Goal: Task Accomplishment & Management: Use online tool/utility

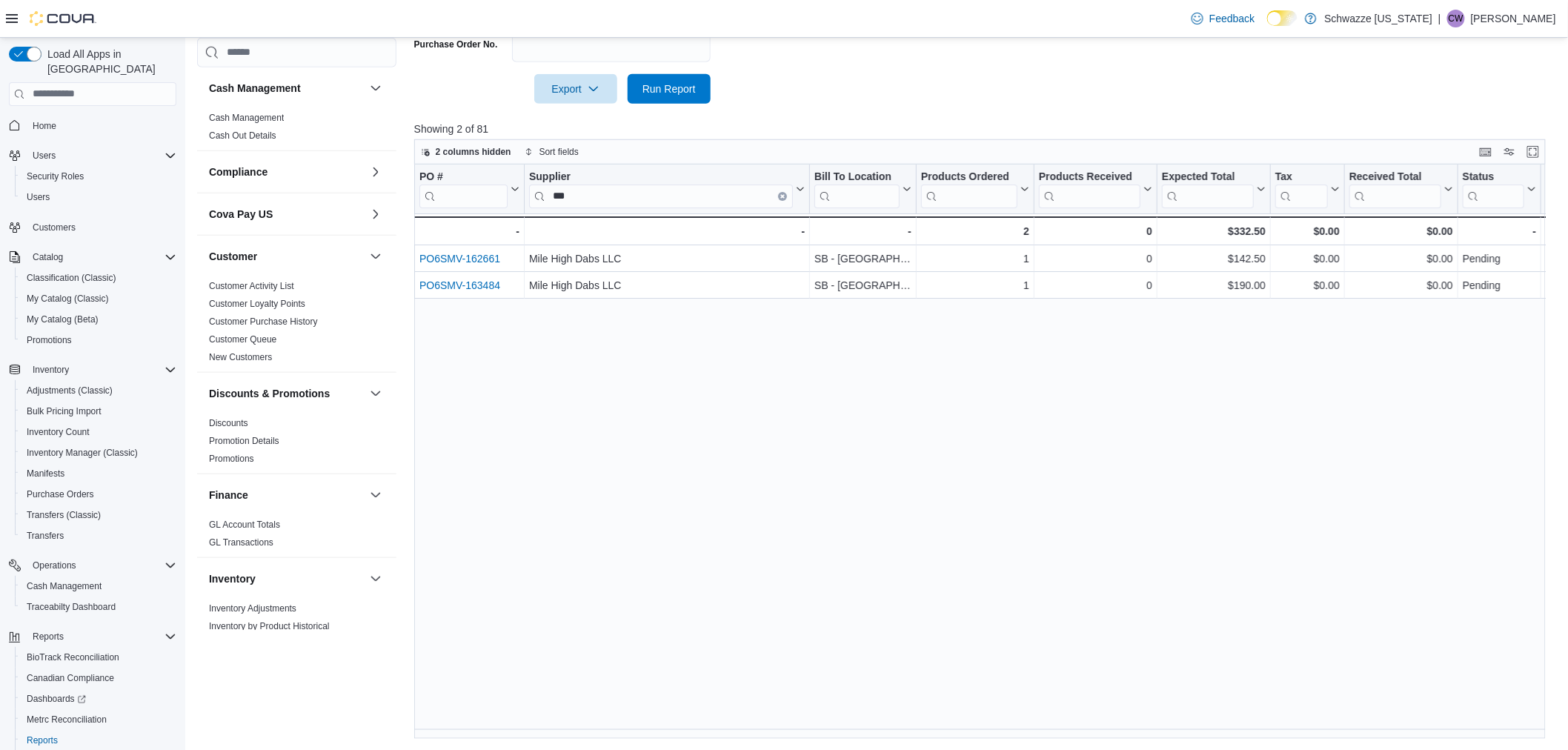
scroll to position [741, 0]
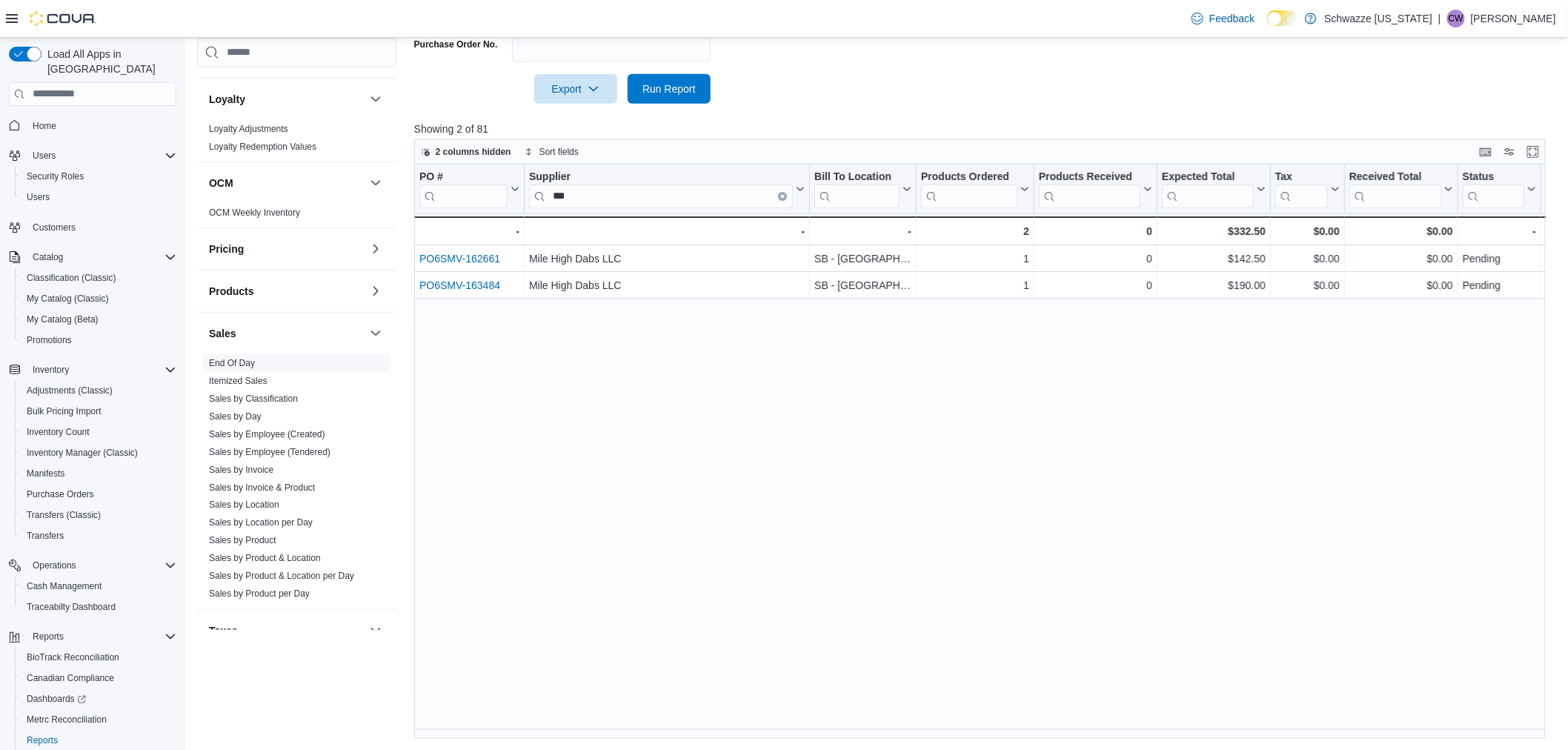
click at [241, 360] on link "End Of Day" at bounding box center [232, 362] width 46 height 10
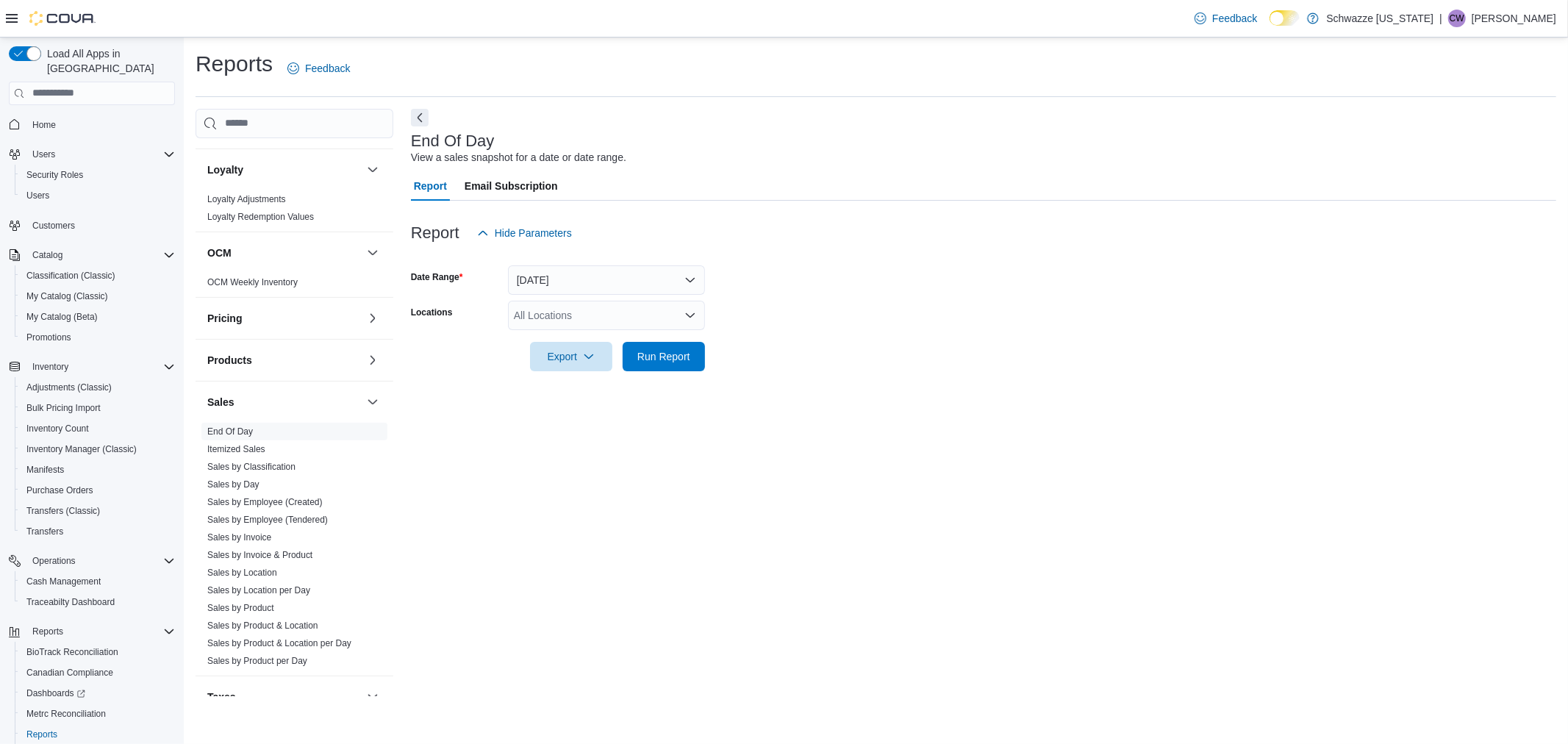
click at [598, 317] on div "All Locations" at bounding box center [607, 315] width 197 height 30
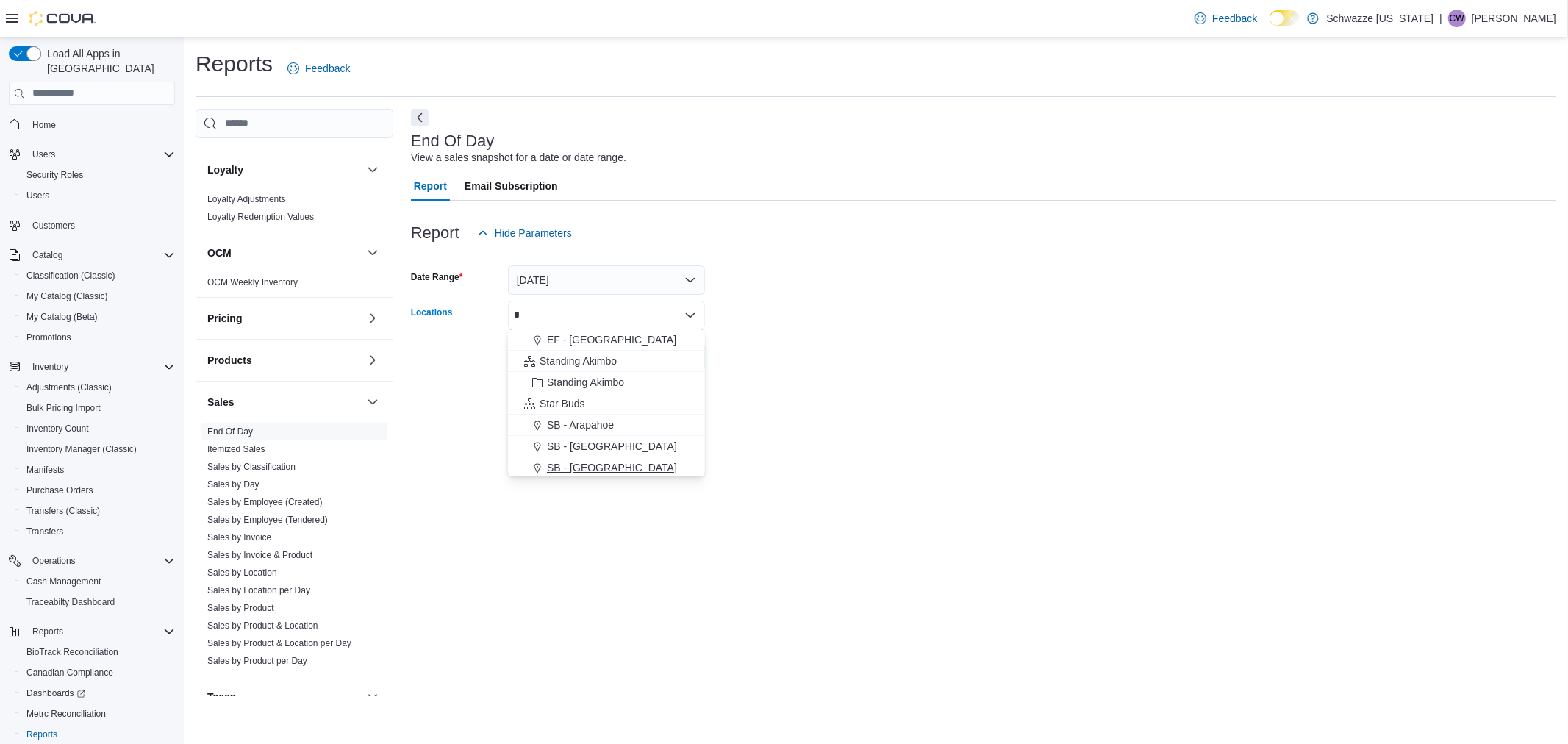
type input "*"
click at [607, 467] on div "SB - [GEOGRAPHIC_DATA]" at bounding box center [606, 467] width 180 height 14
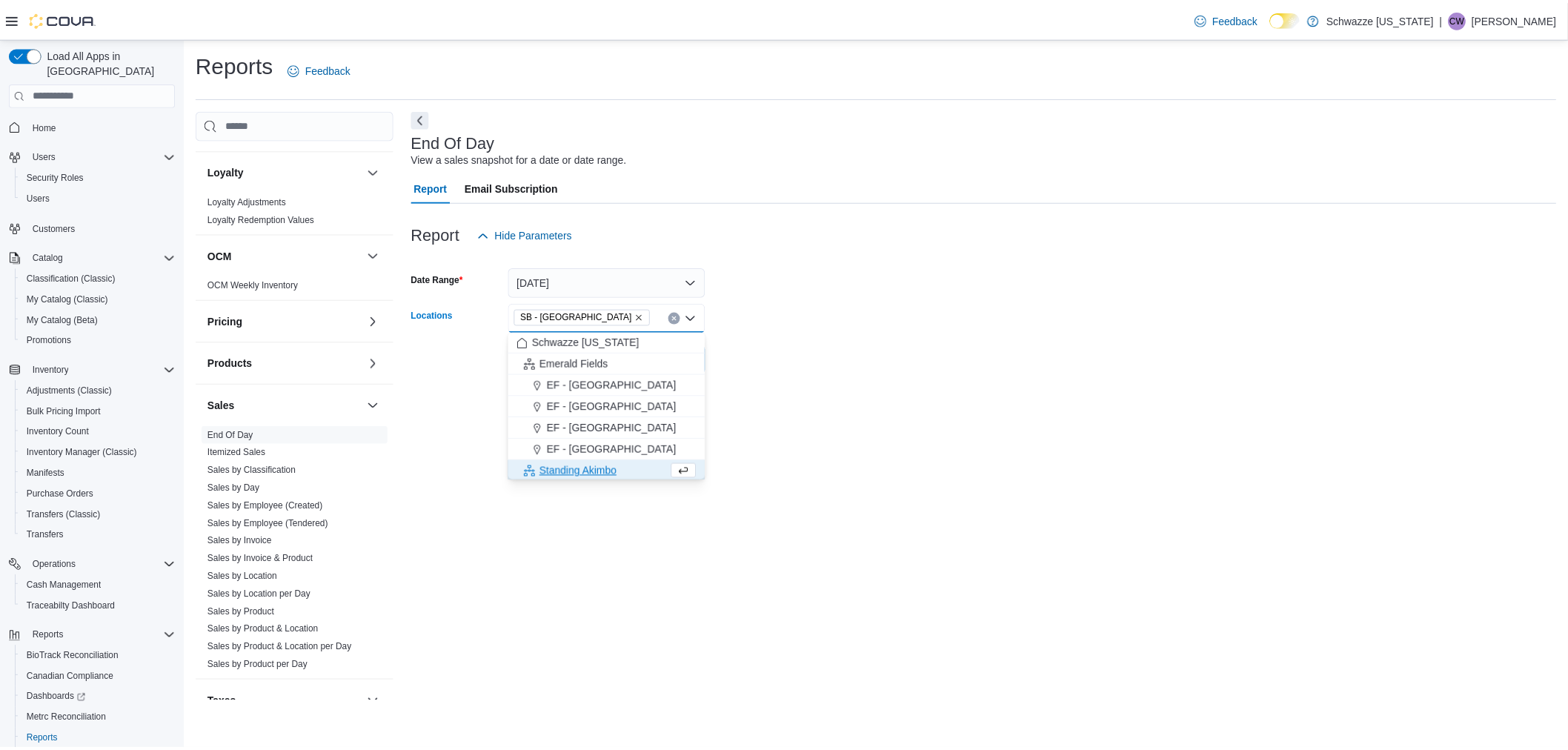
scroll to position [3, 0]
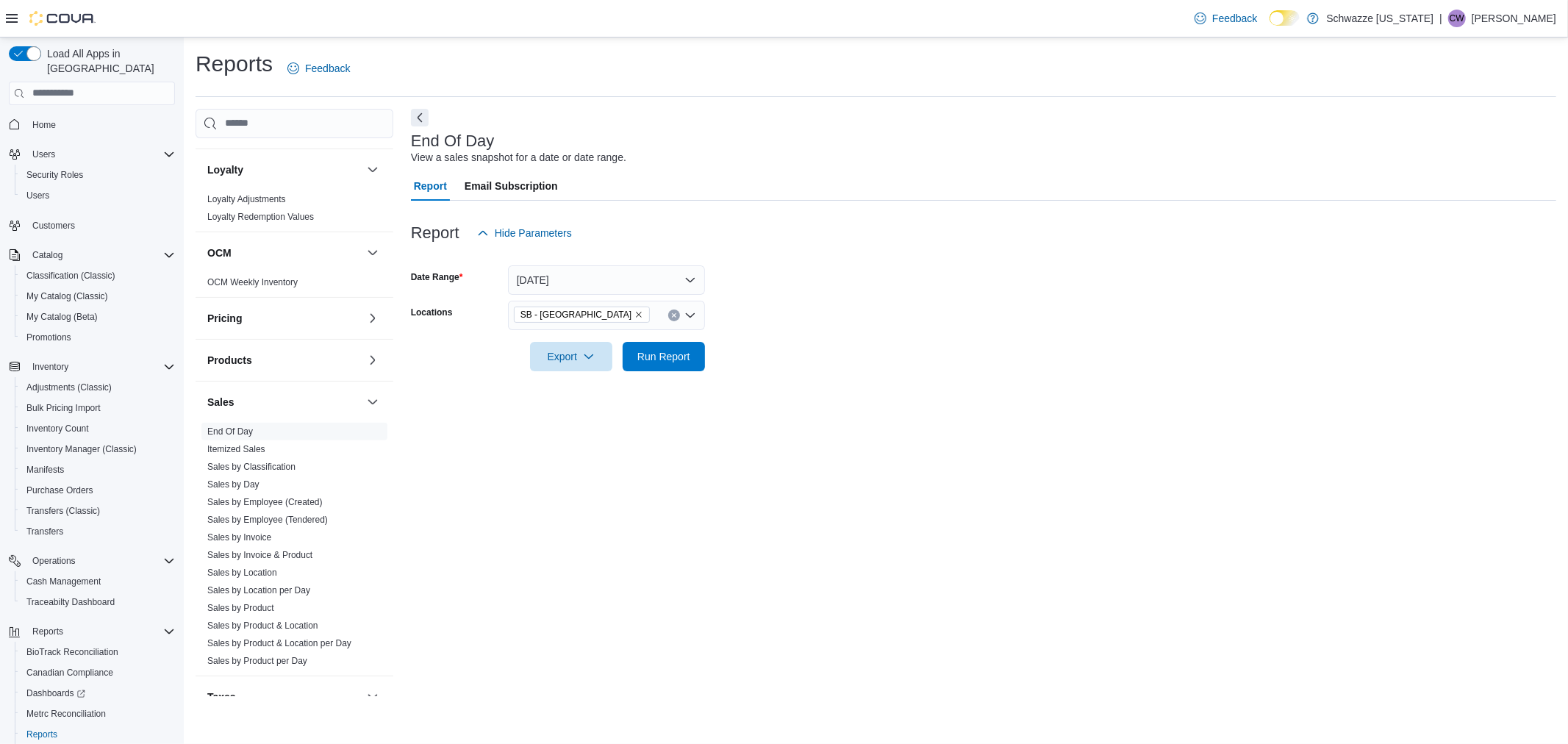
click at [908, 381] on div at bounding box center [984, 380] width 1145 height 18
click at [647, 359] on span "Run Report" at bounding box center [664, 355] width 53 height 14
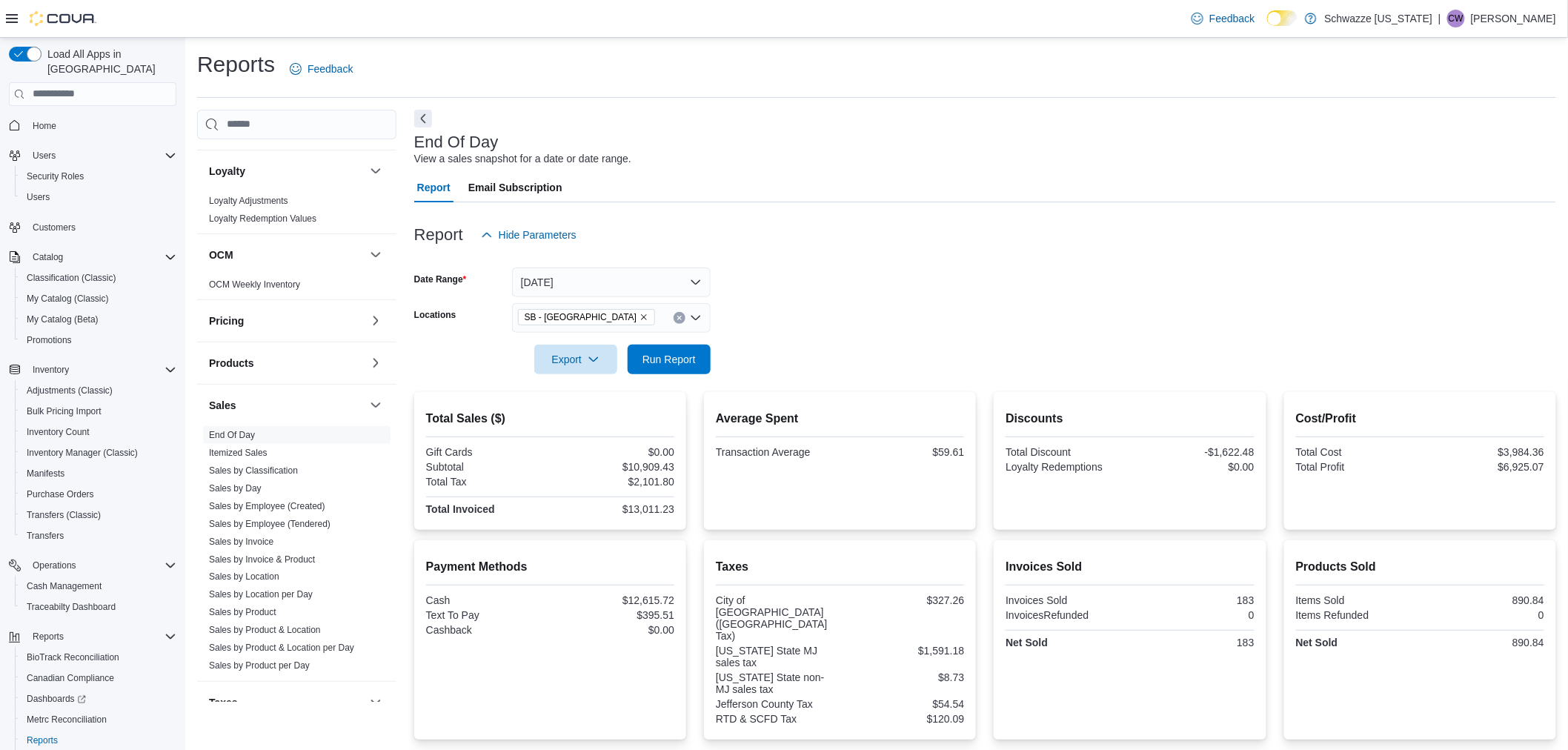
scroll to position [227, 0]
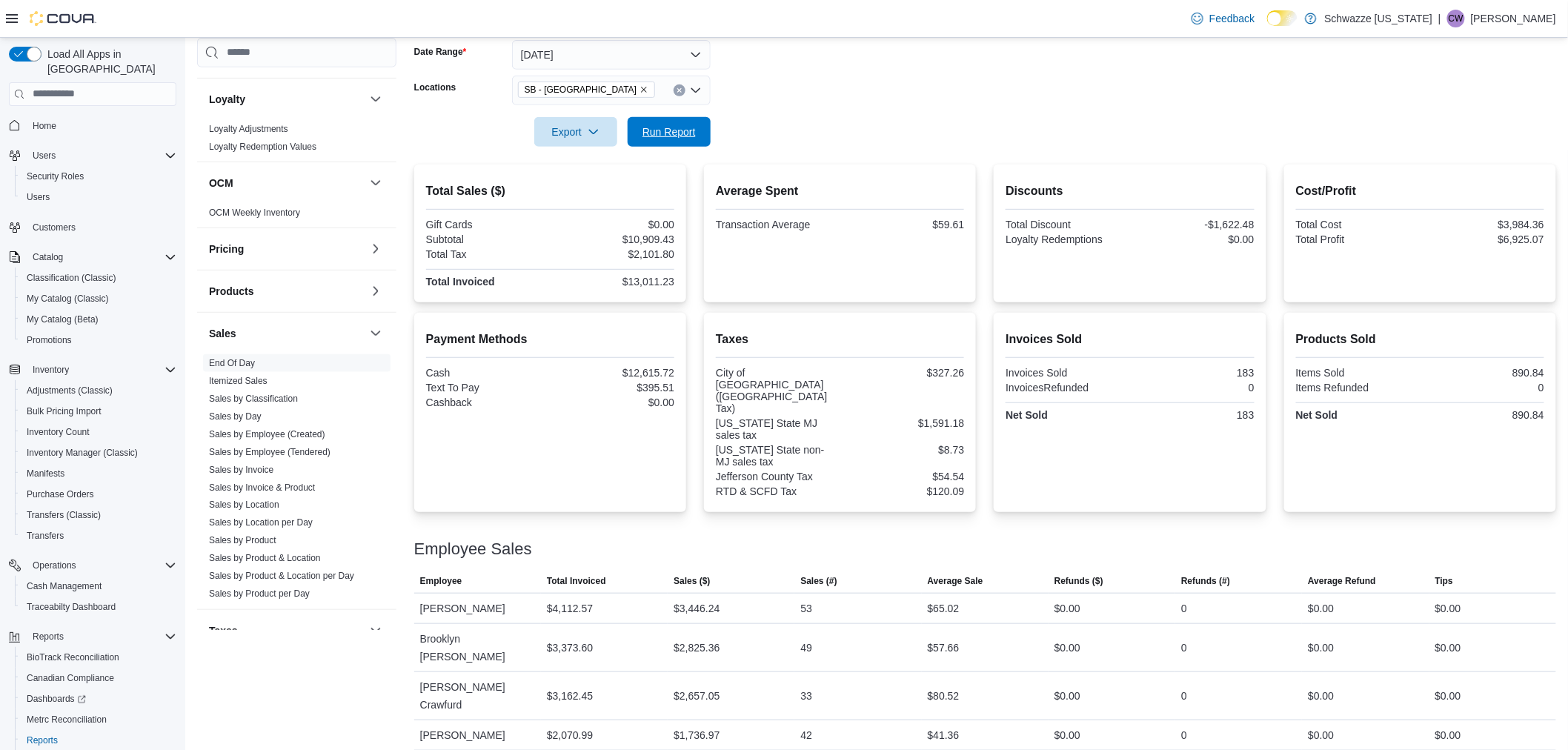
drag, startPoint x: 684, startPoint y: 130, endPoint x: 662, endPoint y: 145, distance: 26.6
click at [684, 130] on span "Run Report" at bounding box center [669, 131] width 53 height 15
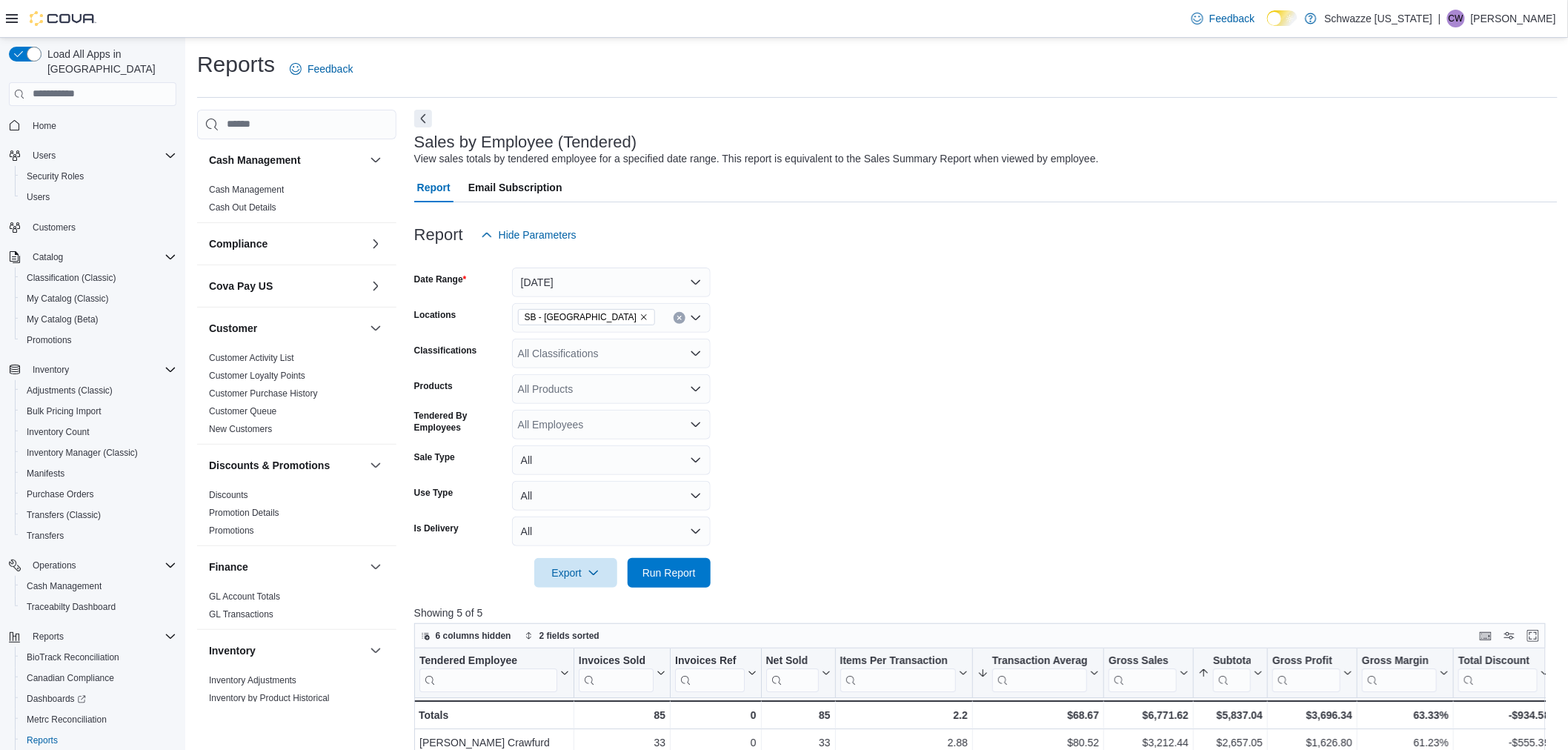
scroll to position [863, 0]
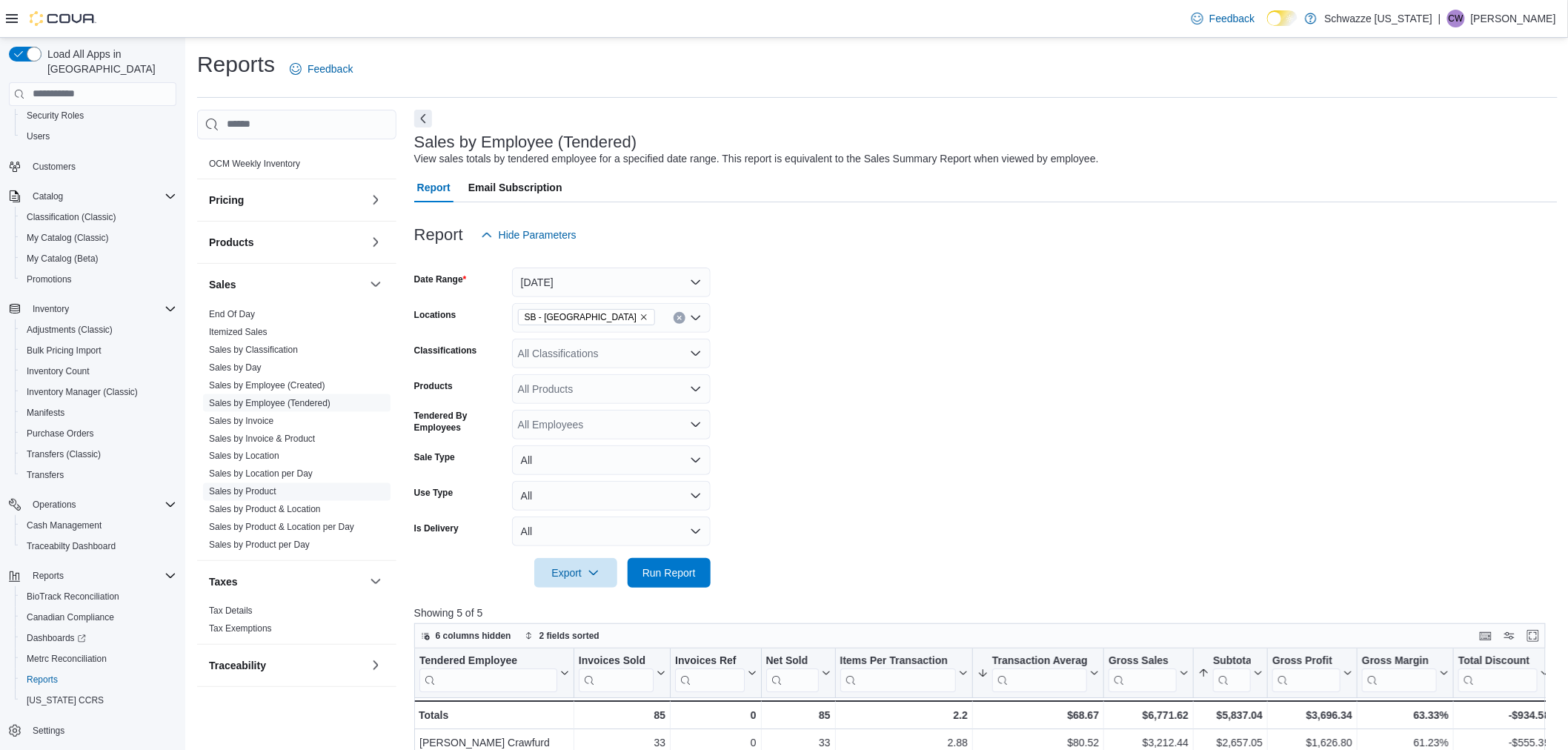
click at [269, 493] on link "Sales by Product" at bounding box center [243, 493] width 68 height 10
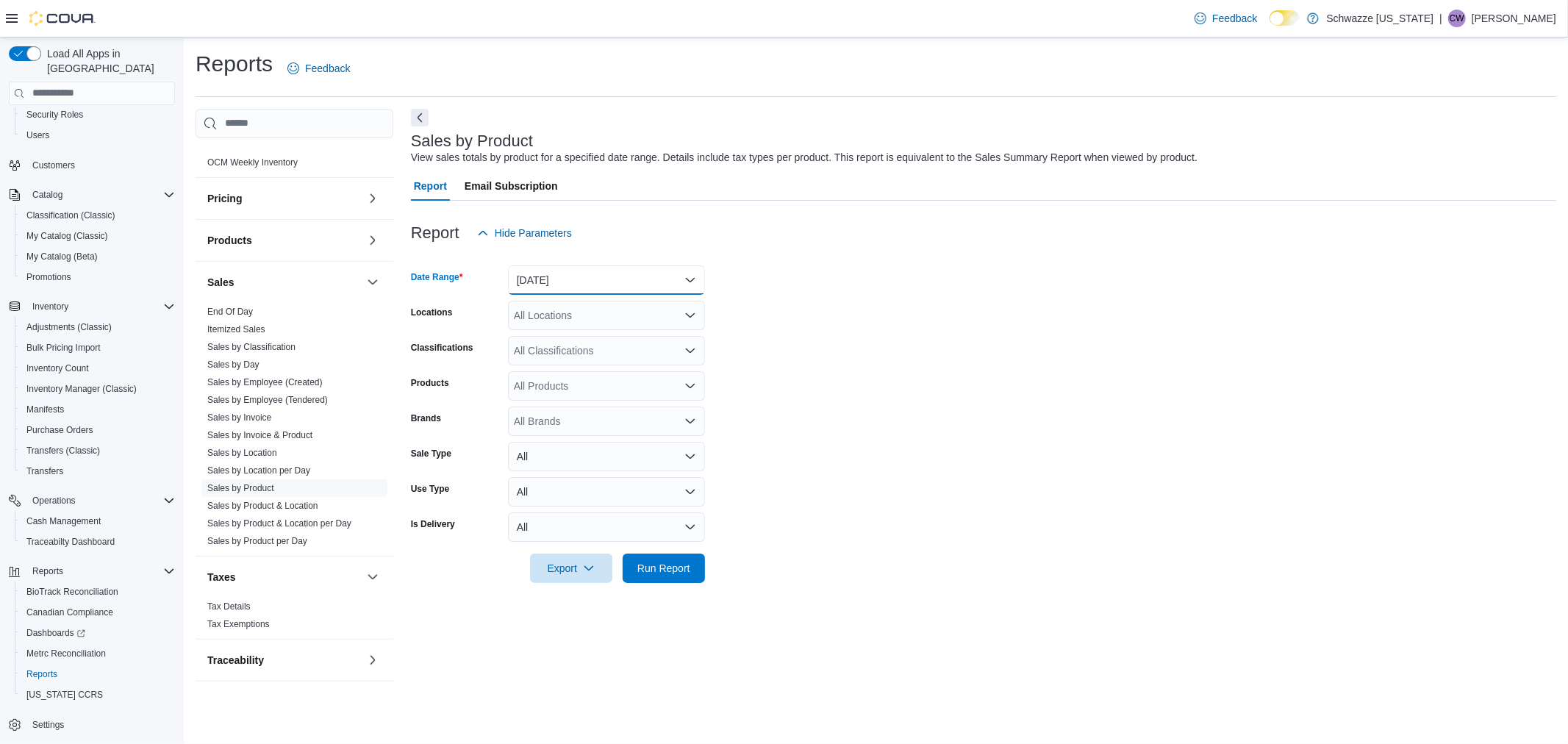
click at [628, 268] on button "[DATE]" at bounding box center [607, 280] width 197 height 30
click at [553, 339] on span "[DATE]" at bounding box center [615, 339] width 168 height 18
click at [570, 314] on div "All Locations" at bounding box center [607, 315] width 197 height 30
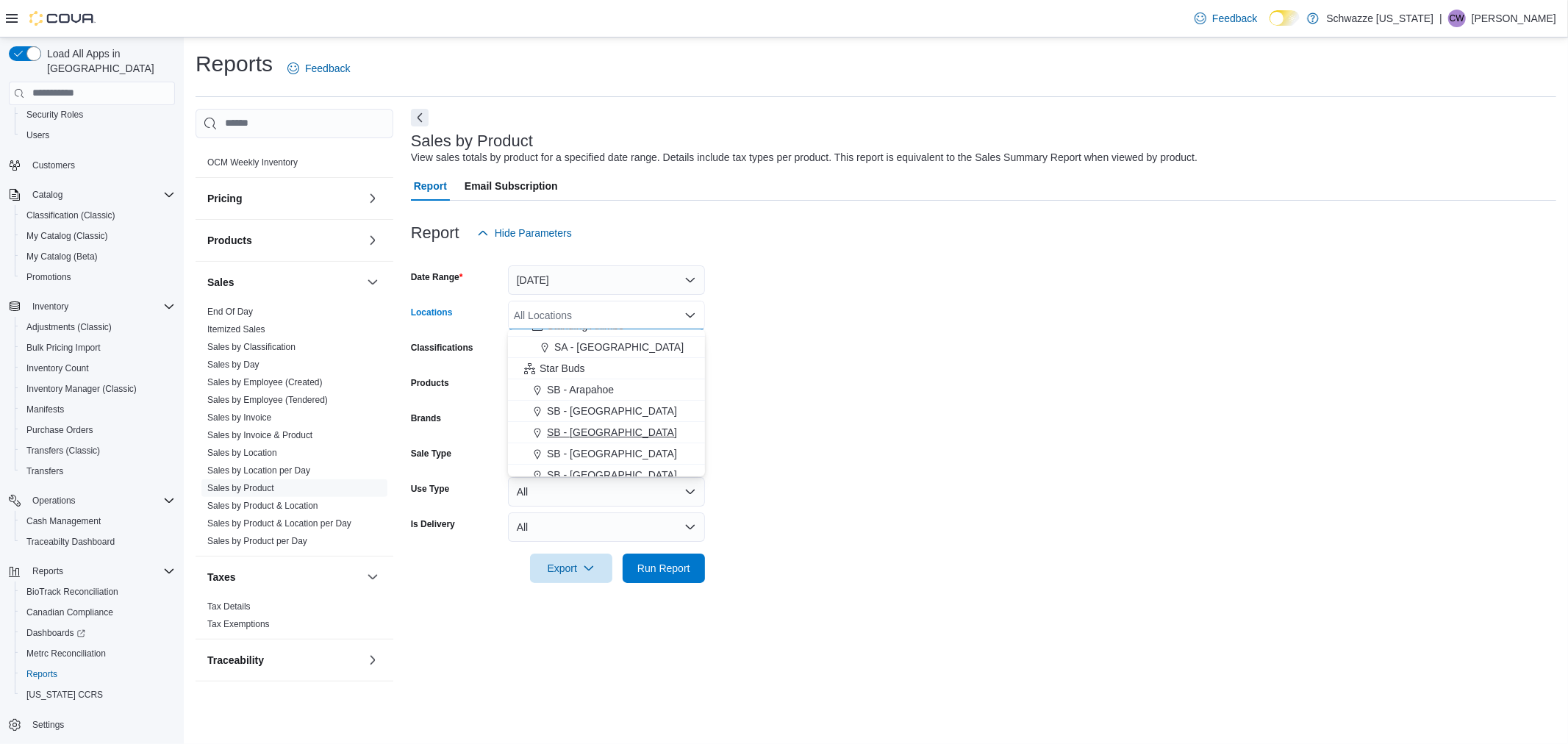
click at [600, 432] on span "SB - [GEOGRAPHIC_DATA]" at bounding box center [612, 432] width 130 height 14
click at [973, 399] on form "Date Range Today Locations SB - Belmar Combo box. Selected. SB - Belmar. Press …" at bounding box center [984, 415] width 1145 height 335
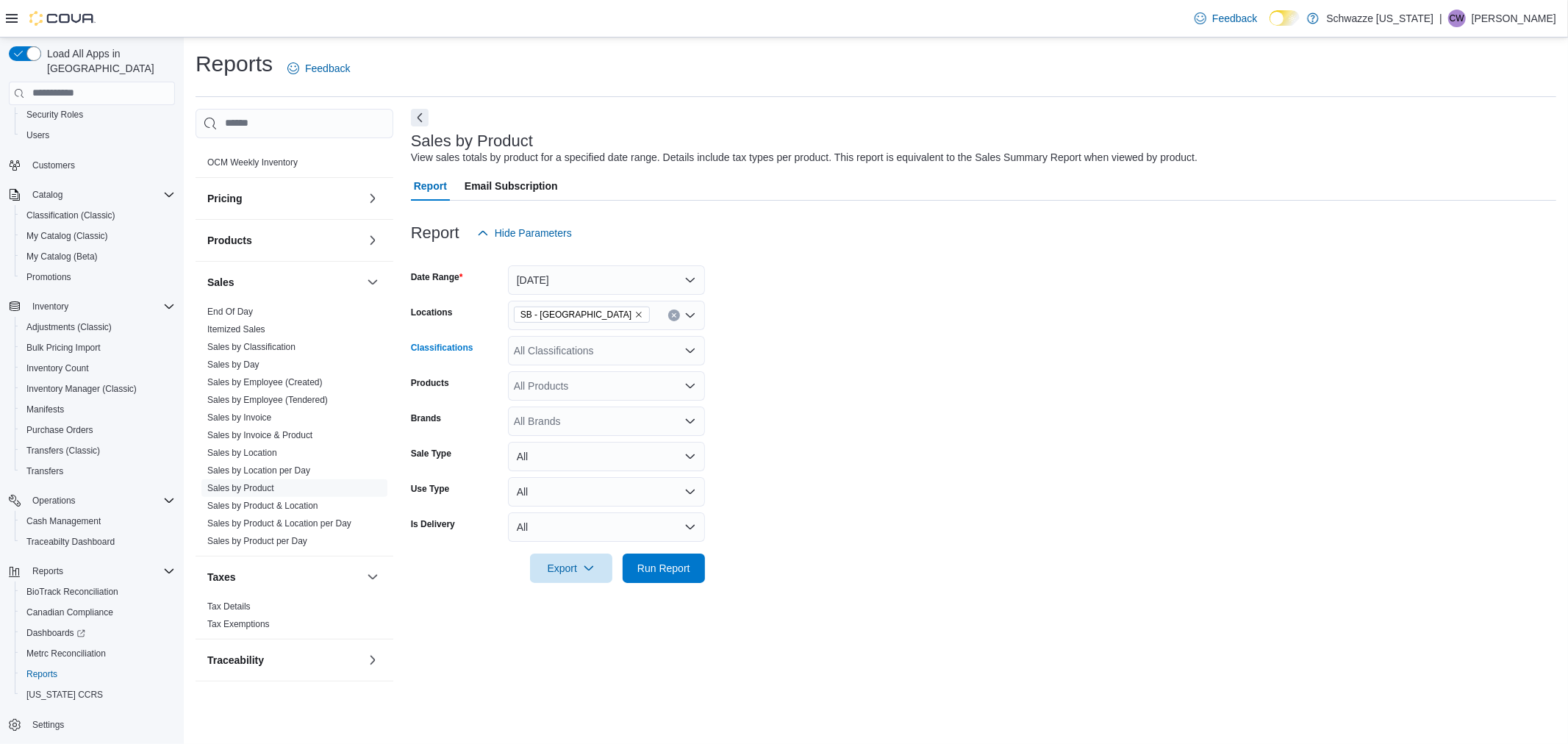
click at [649, 347] on div "All Classifications" at bounding box center [607, 351] width 197 height 30
click at [586, 416] on span "Connoisseur Shelf" at bounding box center [589, 417] width 83 height 14
click at [978, 522] on form "Date Range Today Locations SB - Belmar Classifications Connoisseur Shelf Produc…" at bounding box center [984, 415] width 1145 height 335
click at [662, 566] on span "Run Report" at bounding box center [664, 567] width 53 height 14
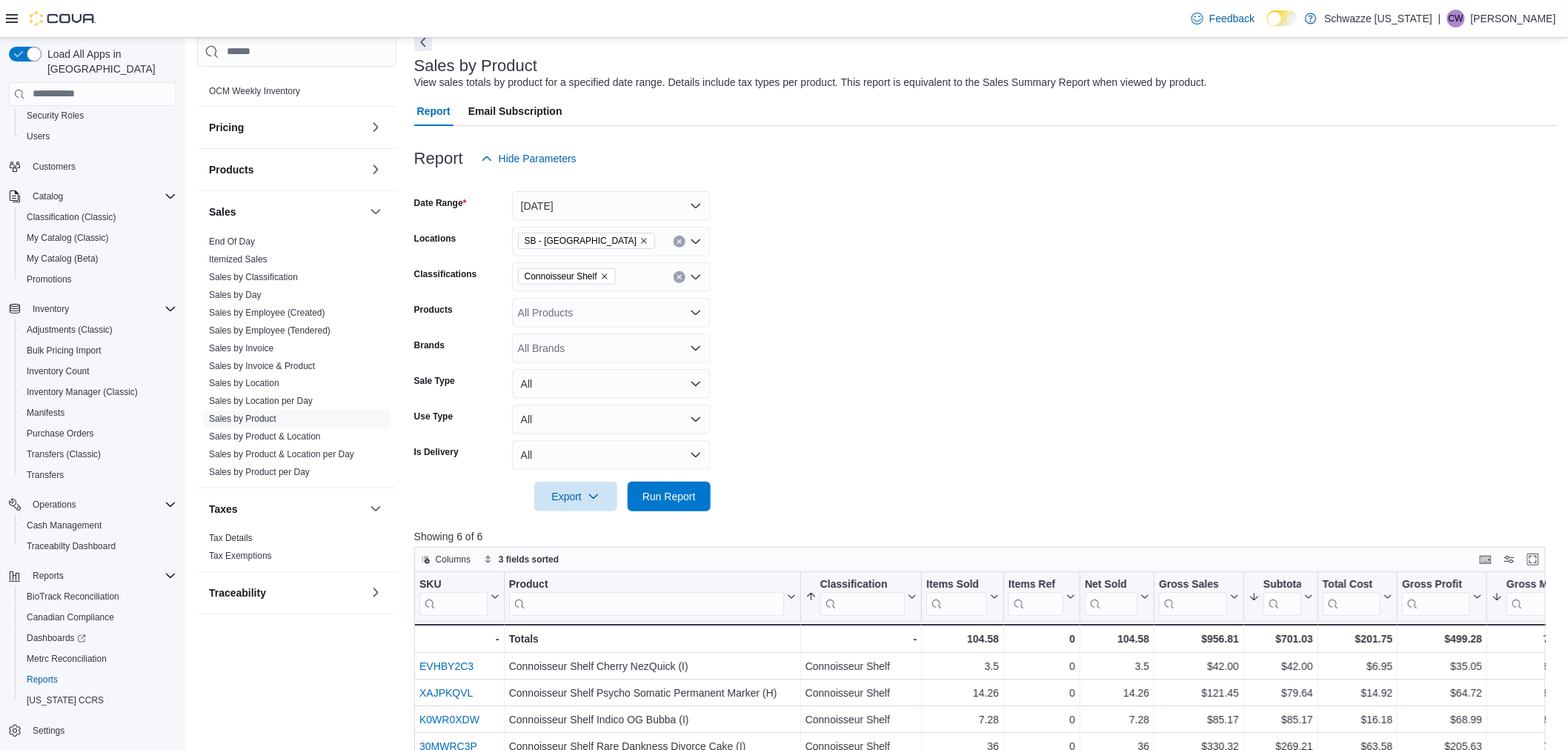
scroll to position [72, 0]
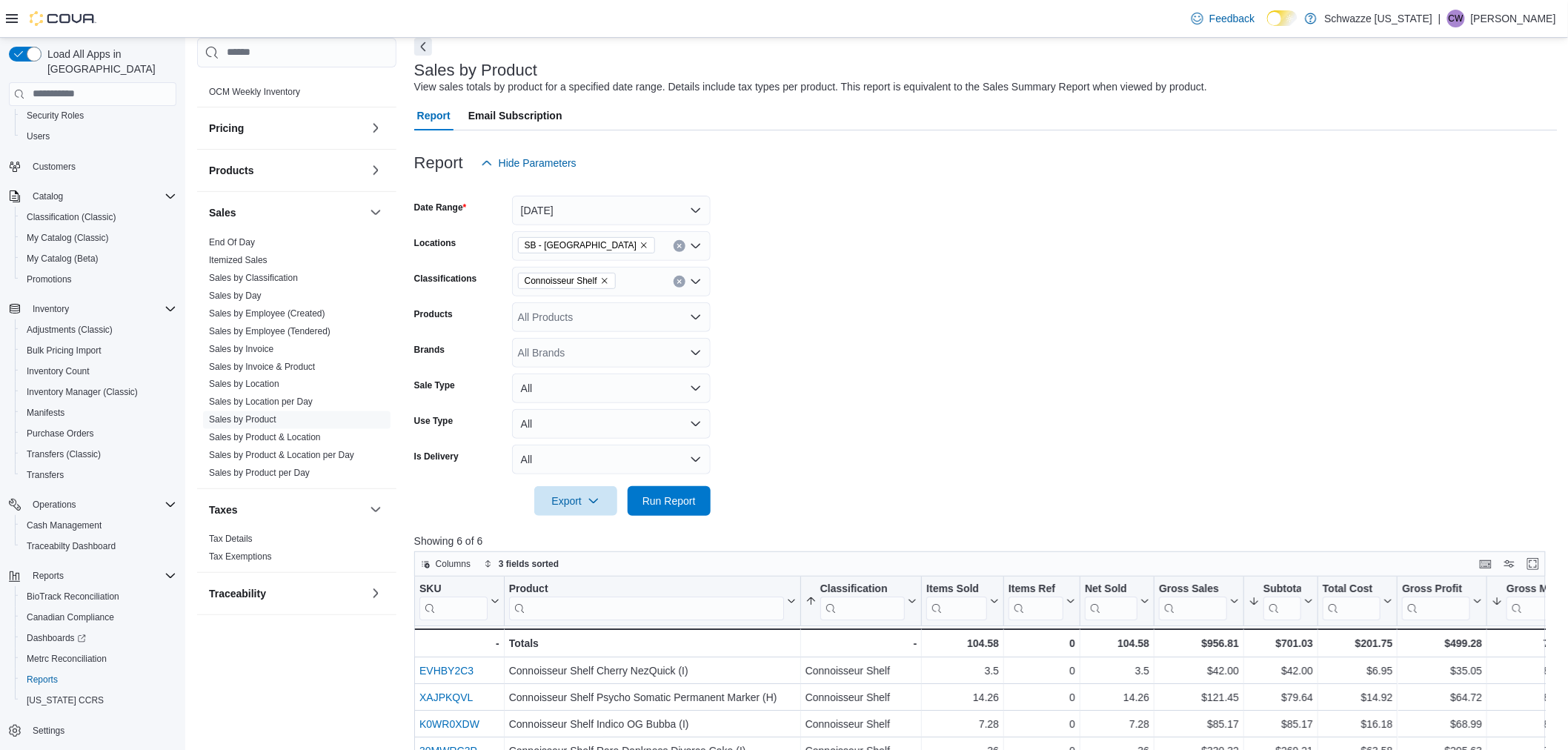
click at [608, 280] on icon "Remove Connoisseur Shelf from selection in this group" at bounding box center [605, 281] width 9 height 9
click at [573, 324] on span "REC - Flower" at bounding box center [575, 327] width 63 height 15
drag, startPoint x: 687, startPoint y: 499, endPoint x: 700, endPoint y: 482, distance: 21.4
click at [688, 499] on span "Run Report" at bounding box center [669, 500] width 53 height 15
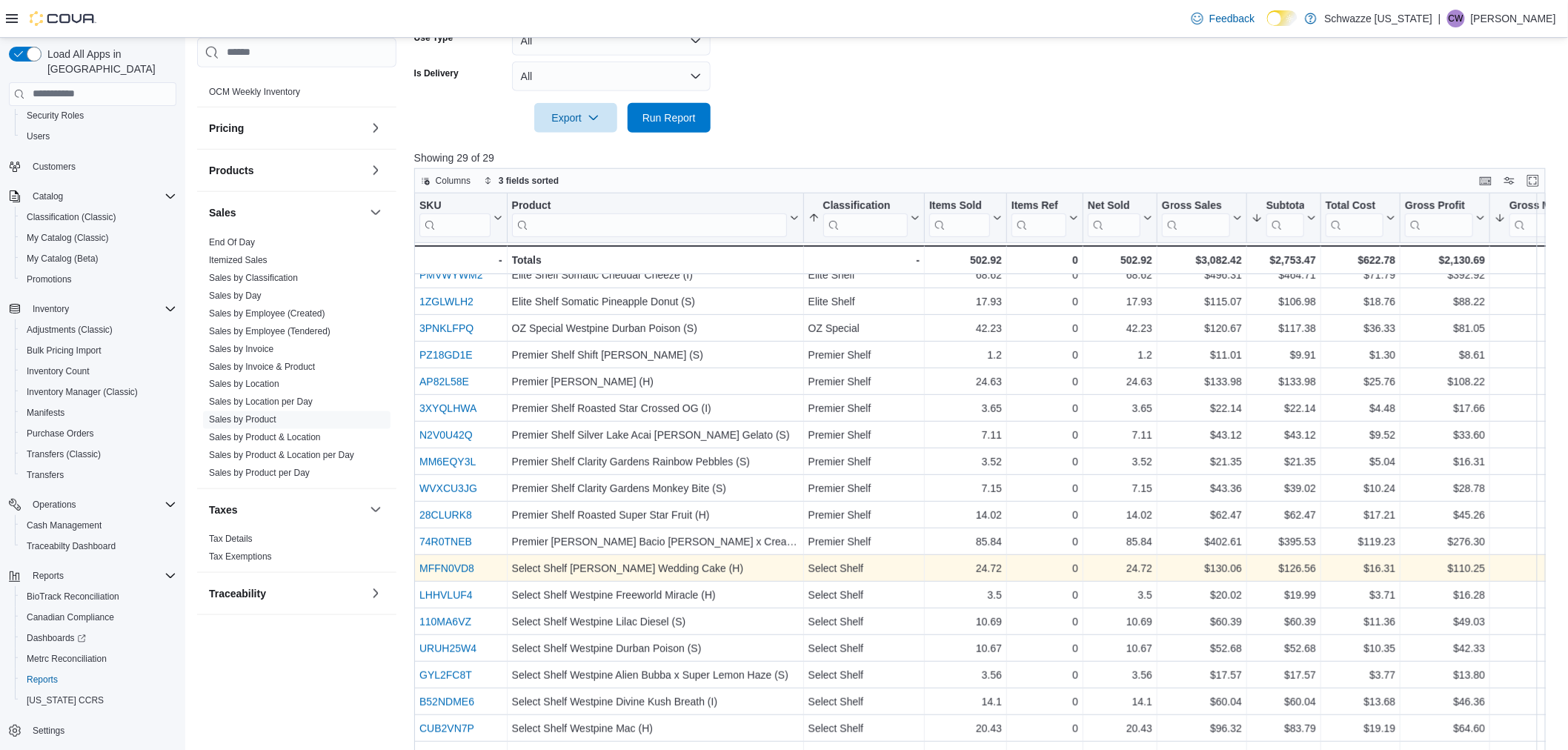
scroll to position [484, 0]
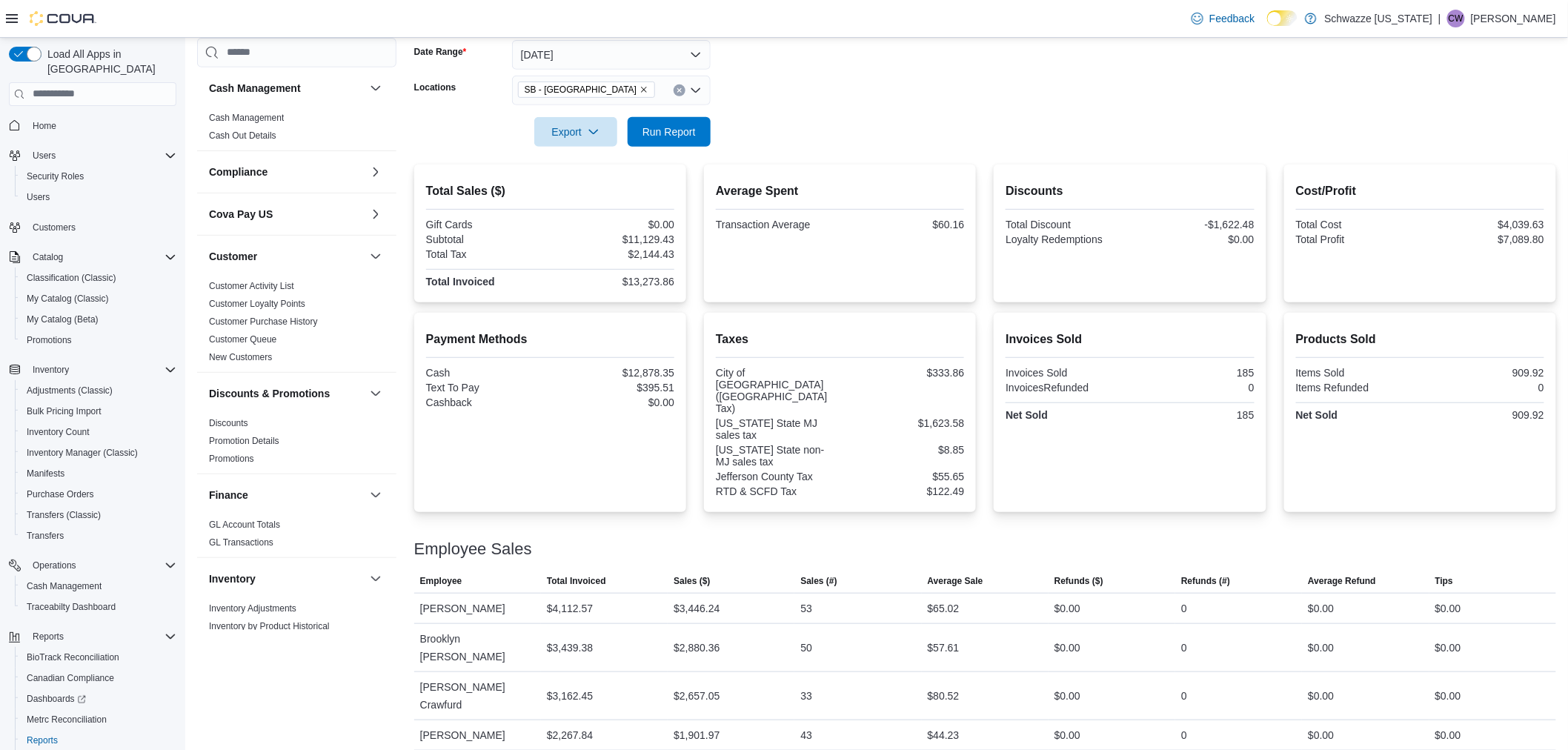
scroll to position [741, 0]
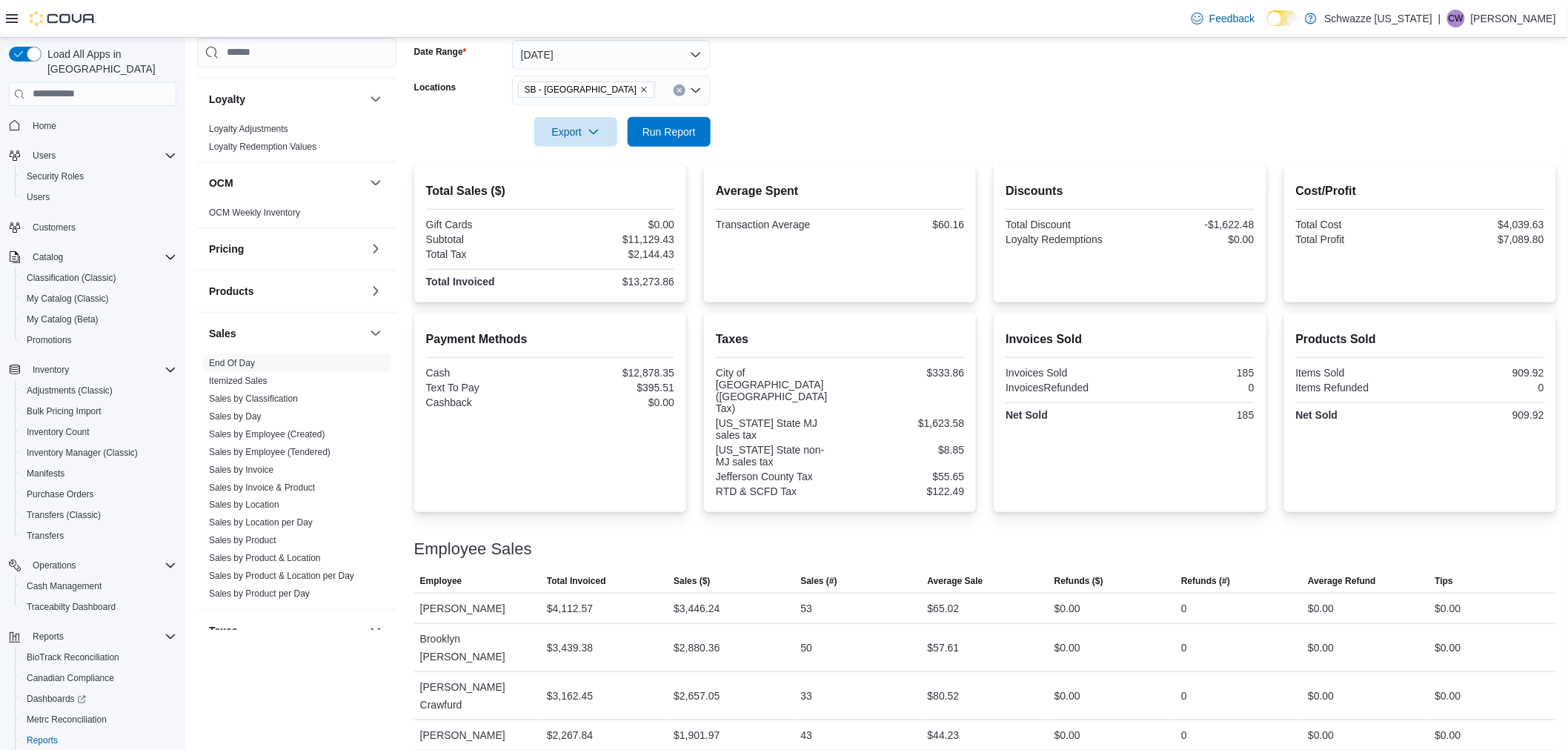
click at [661, 110] on div at bounding box center [985, 112] width 1142 height 12
click at [678, 124] on span "Run Report" at bounding box center [669, 130] width 53 height 15
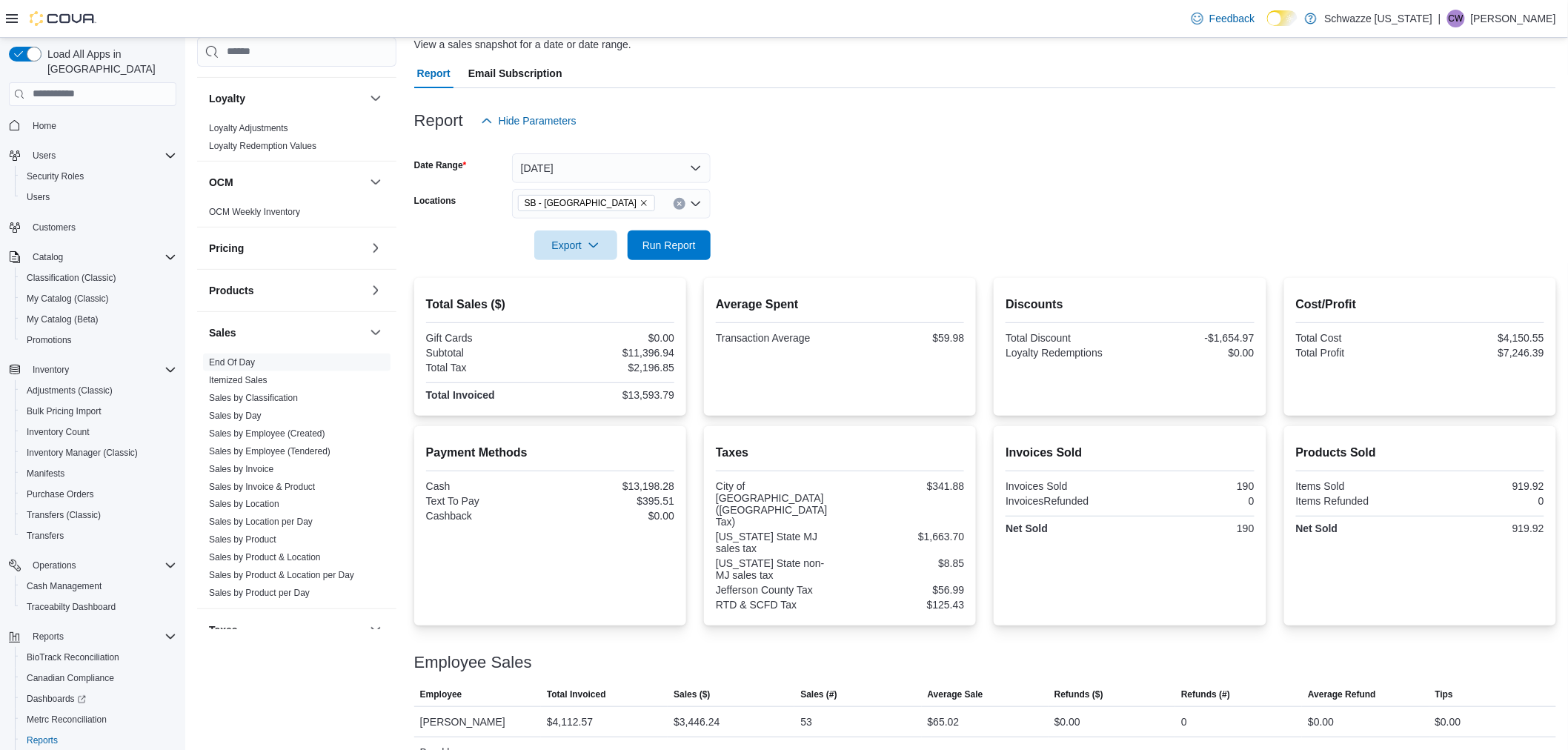
scroll to position [227, 0]
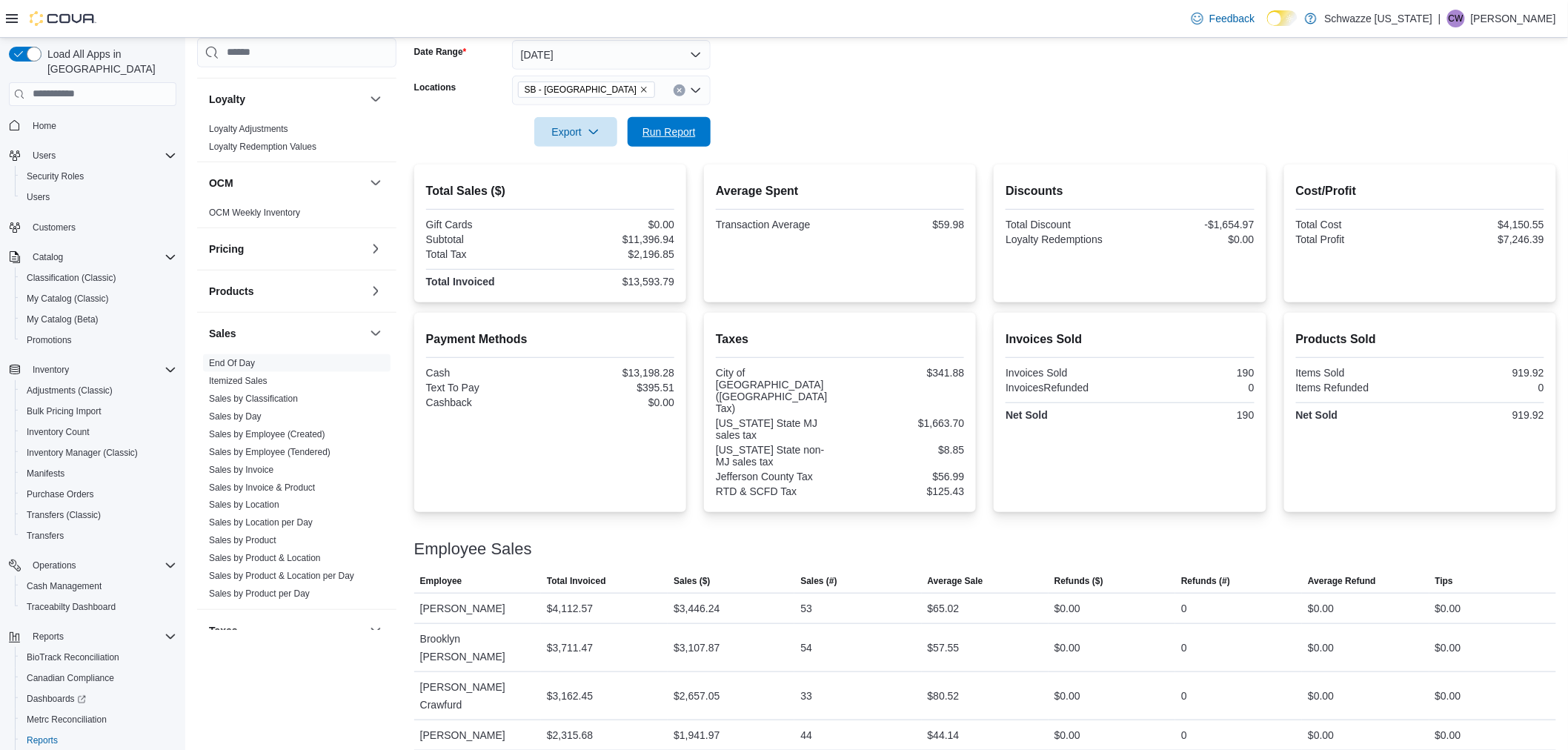
drag, startPoint x: 692, startPoint y: 142, endPoint x: 843, endPoint y: 216, distance: 168.2
click at [692, 142] on span "Run Report" at bounding box center [669, 131] width 65 height 30
click at [674, 132] on span "Run Report" at bounding box center [669, 130] width 53 height 15
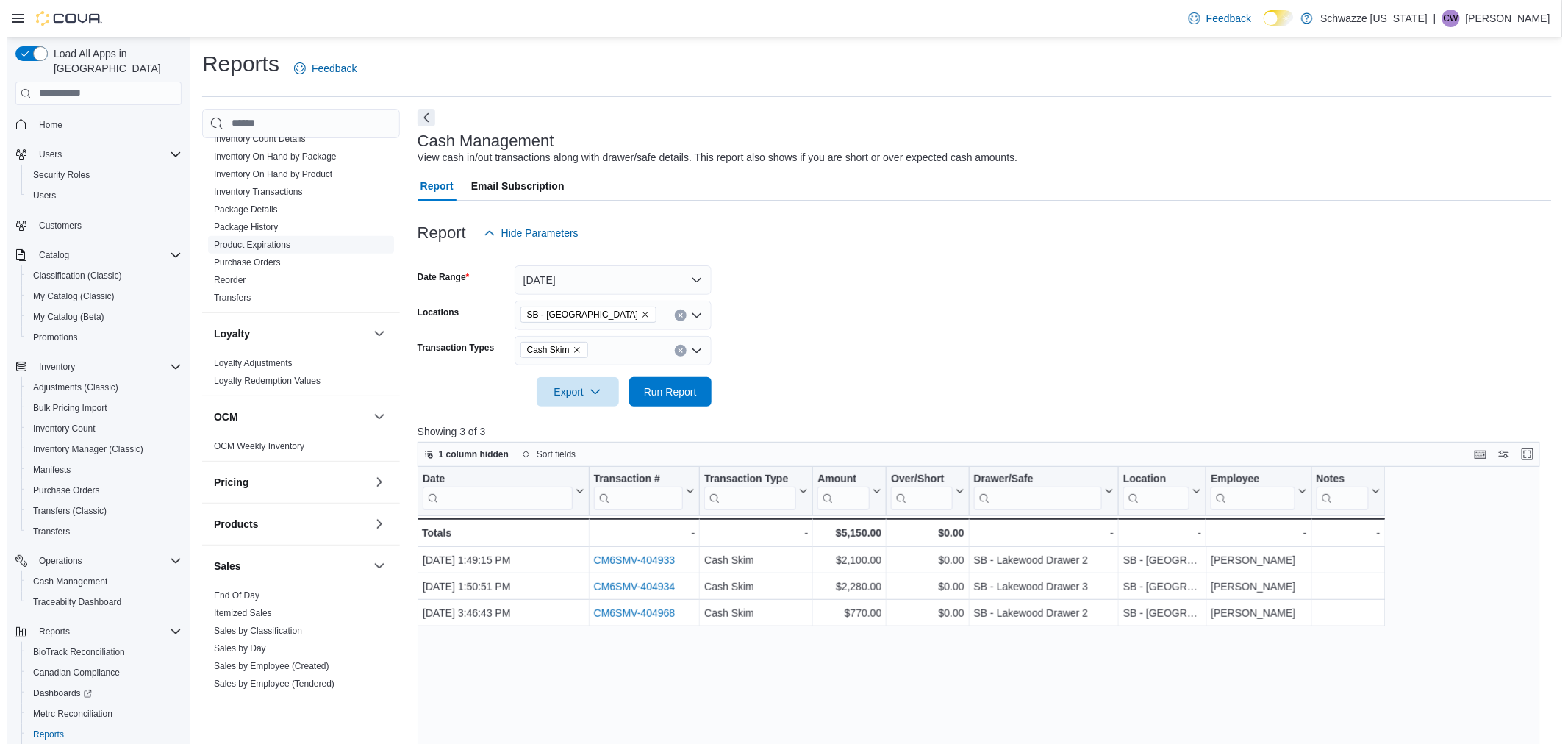
scroll to position [735, 0]
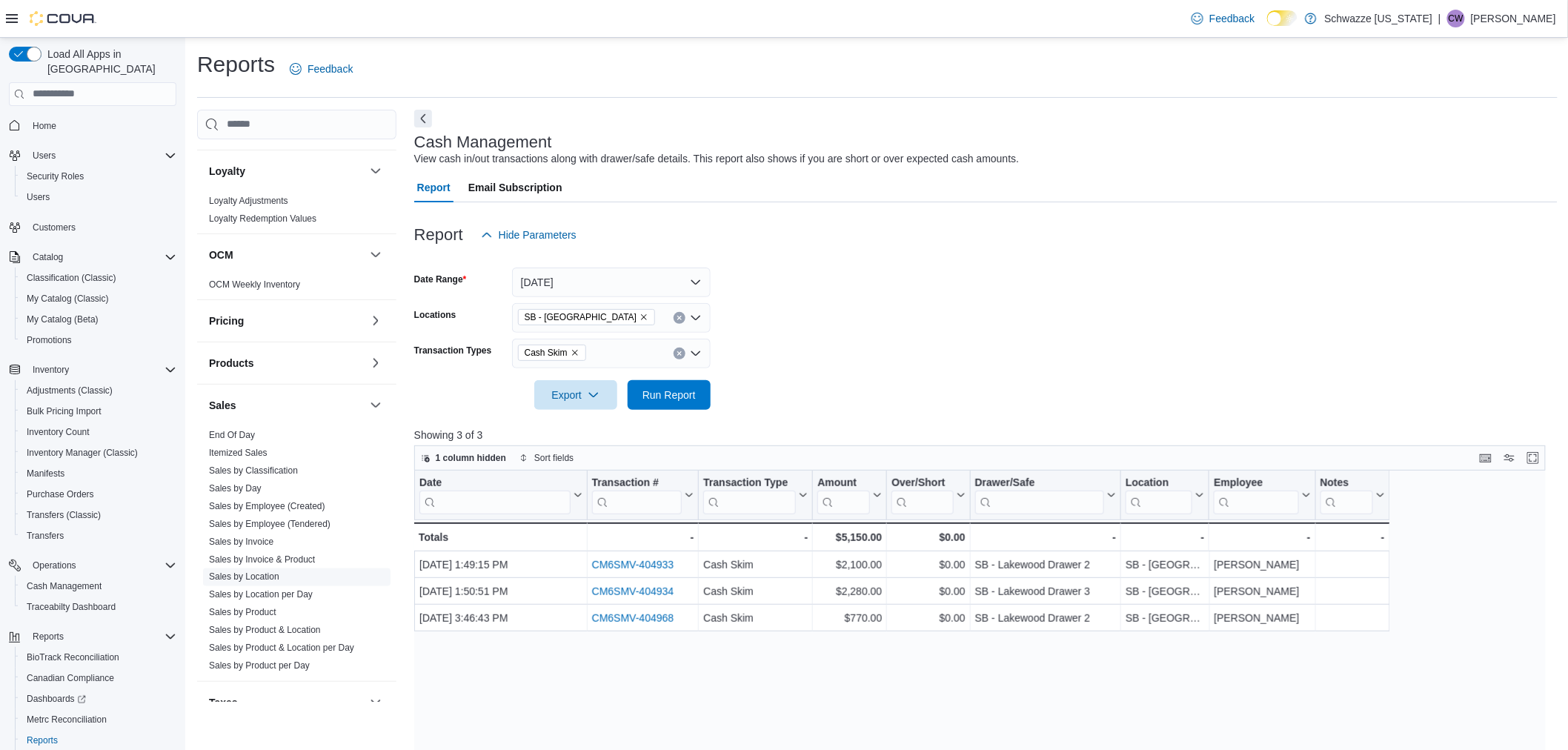
click at [275, 575] on link "Sales by Location" at bounding box center [244, 578] width 70 height 10
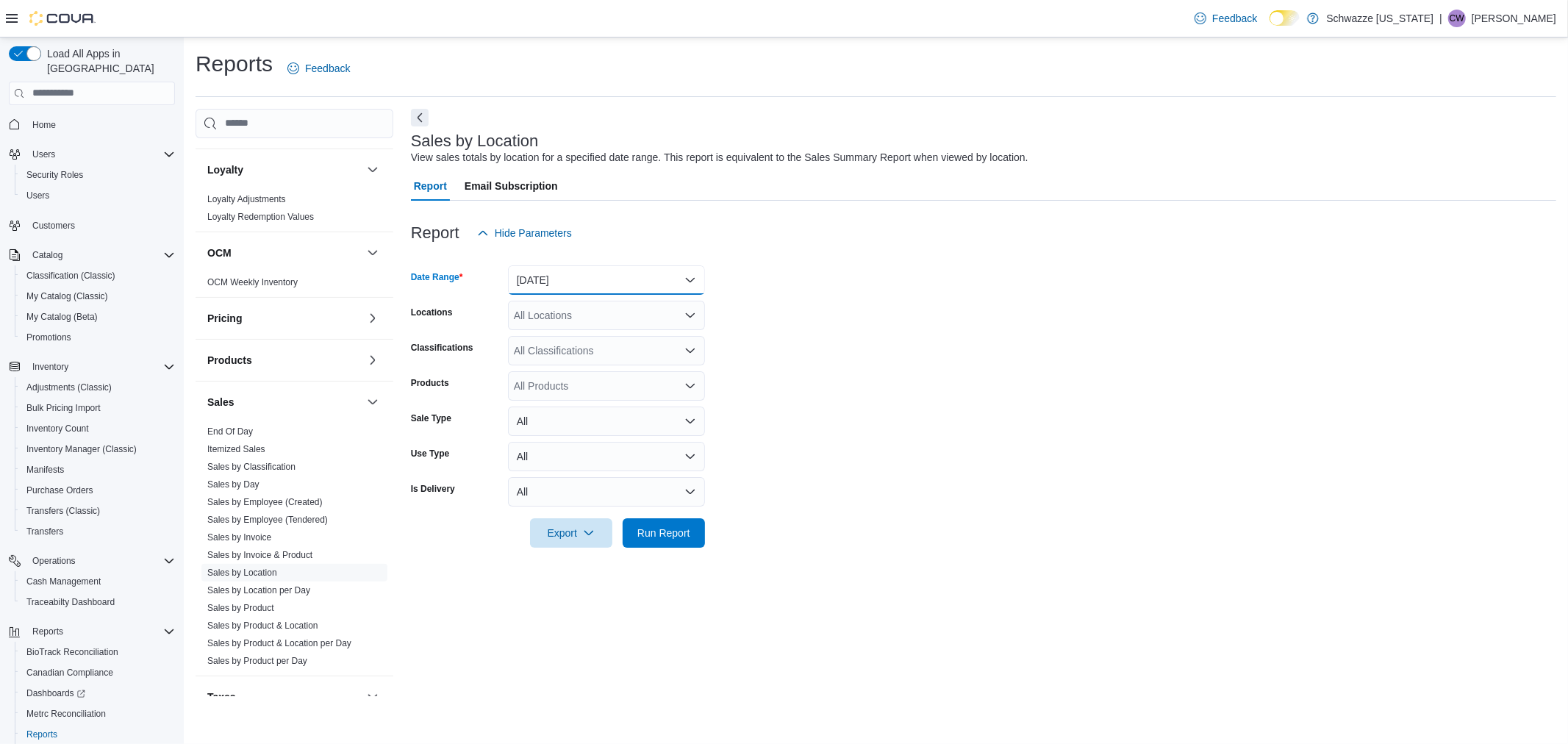
click at [596, 271] on button "[DATE]" at bounding box center [607, 280] width 197 height 30
click at [551, 332] on span "[DATE]" at bounding box center [615, 339] width 168 height 18
click at [1001, 332] on form "Date Range [DATE] Locations All Locations Classifications All Classifications P…" at bounding box center [984, 398] width 1145 height 300
click at [686, 311] on icon "Open list of options" at bounding box center [690, 316] width 12 height 12
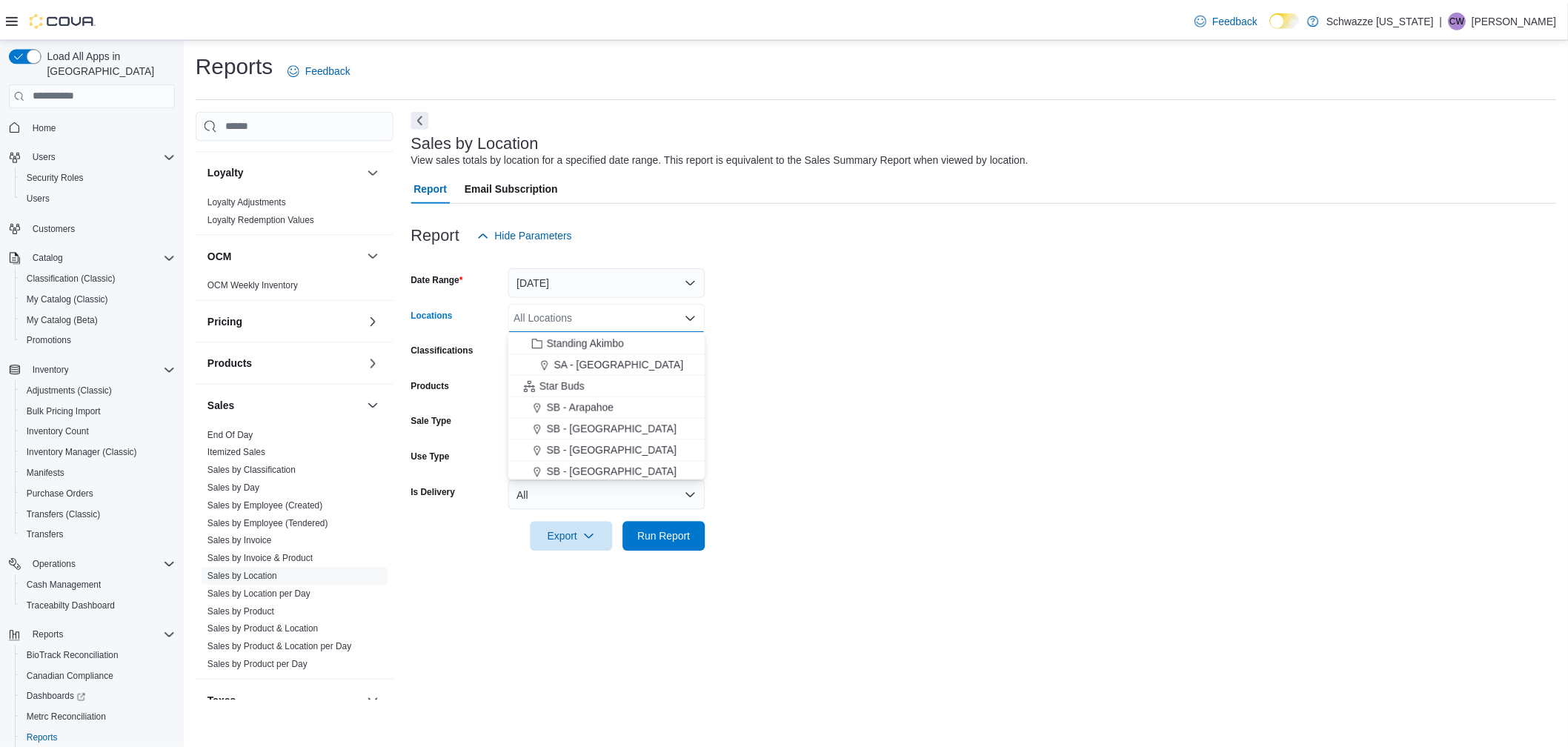
scroll to position [165, 0]
click at [591, 432] on span "SB - [GEOGRAPHIC_DATA]" at bounding box center [617, 435] width 131 height 15
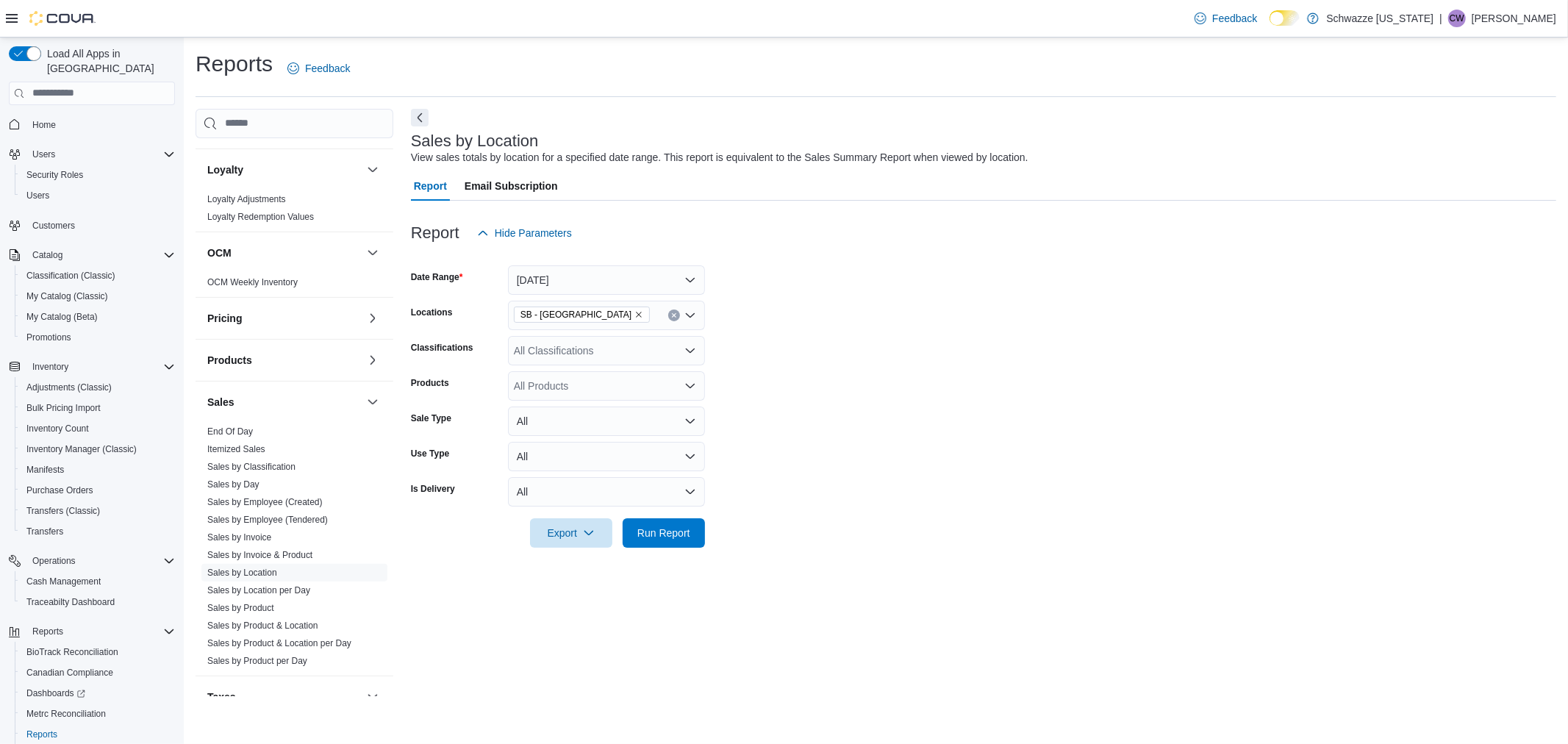
click at [959, 440] on form "Date Range [DATE] Locations SB - Belmar Classifications All Classifications Pro…" at bounding box center [984, 398] width 1145 height 300
click at [678, 535] on span "Run Report" at bounding box center [664, 532] width 53 height 14
